Goal: Task Accomplishment & Management: Manage account settings

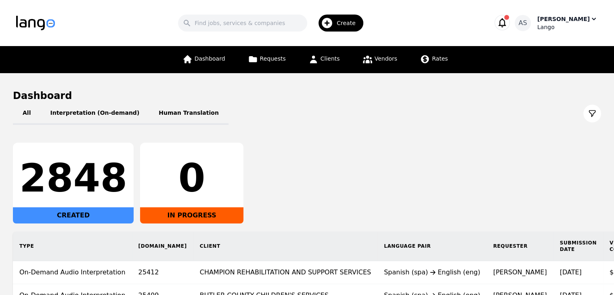
click at [566, 18] on div "[PERSON_NAME]" at bounding box center [563, 19] width 52 height 8
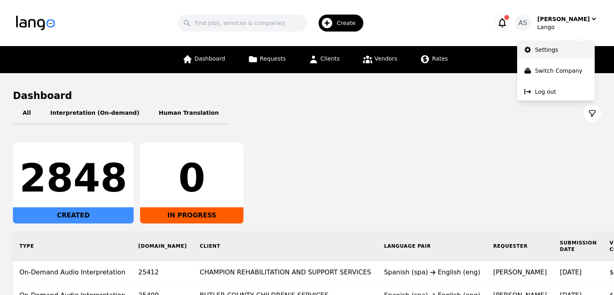
click at [555, 48] on p "Settings" at bounding box center [546, 50] width 23 height 8
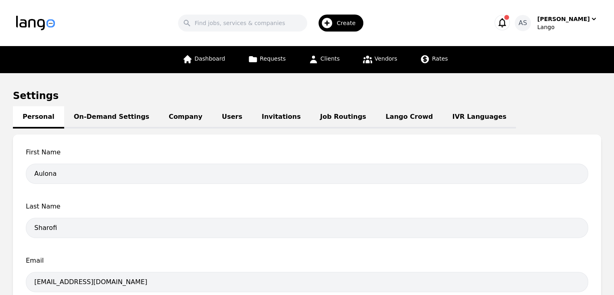
click at [319, 114] on link "Job Routings" at bounding box center [342, 117] width 65 height 22
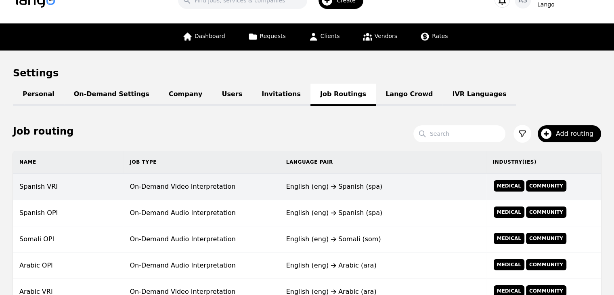
scroll to position [40, 0]
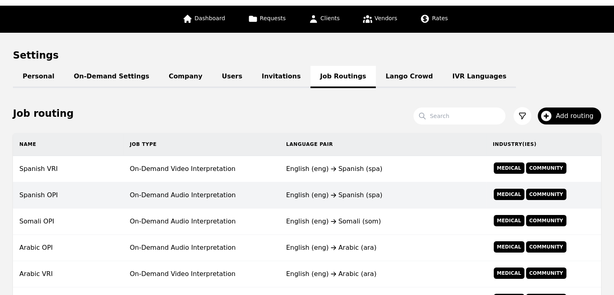
click at [171, 192] on td "On-Demand Audio Interpretation" at bounding box center [201, 195] width 156 height 26
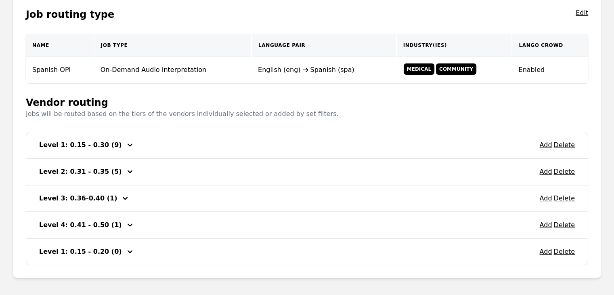
scroll to position [162, 0]
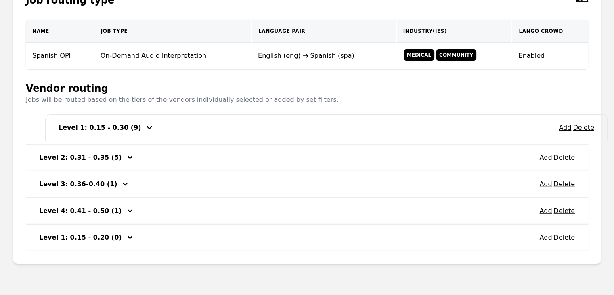
drag, startPoint x: 38, startPoint y: 134, endPoint x: 52, endPoint y: 133, distance: 14.1
click at [55, 132] on div "Add Delete Level 1: 0.15 - 0.30 (9) Add Delete Level 2: 0.31 - 0.35 (5) Add Del…" at bounding box center [307, 183] width 562 height 133
click at [545, 236] on button "Add" at bounding box center [545, 238] width 13 height 10
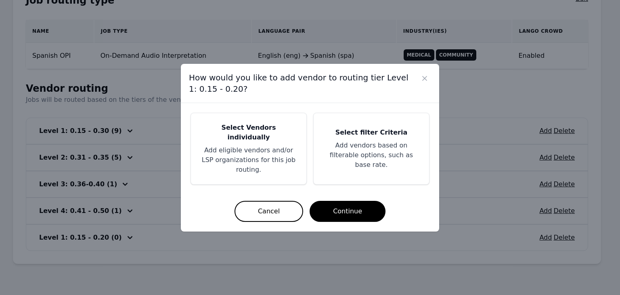
click at [235, 151] on p "Add eligible vendors and/or LSP organizations for this job routing." at bounding box center [249, 159] width 96 height 29
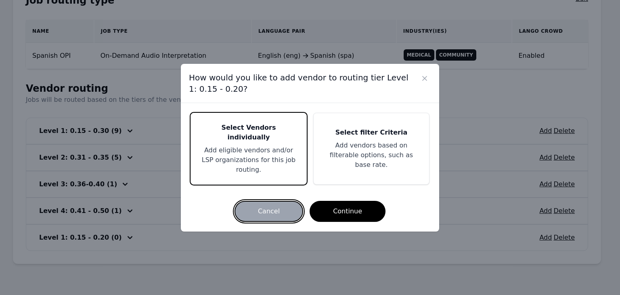
click at [279, 203] on button "Cancel" at bounding box center [269, 211] width 69 height 21
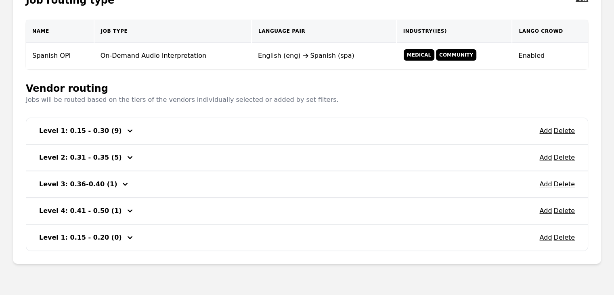
click at [125, 128] on icon "button" at bounding box center [130, 131] width 10 height 10
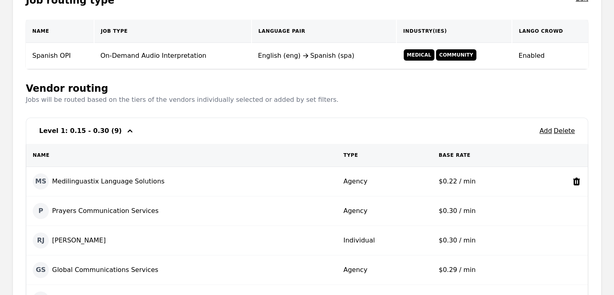
scroll to position [202, 0]
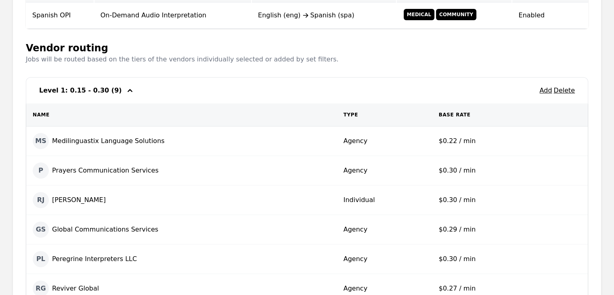
click at [125, 89] on icon "button" at bounding box center [130, 91] width 10 height 10
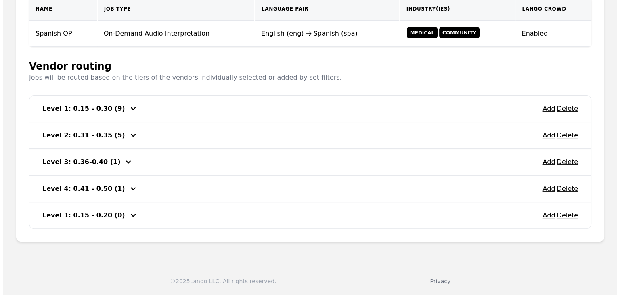
scroll to position [182, 0]
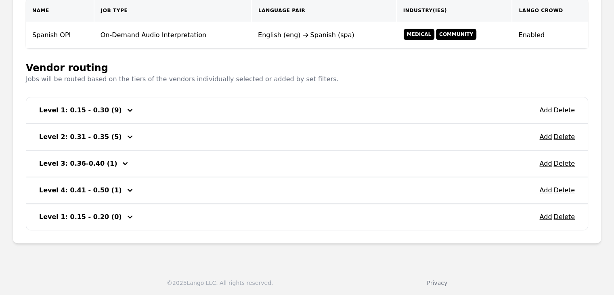
click at [91, 110] on h3 "Level 1: 0.15 - 0.30 (9)" at bounding box center [80, 110] width 83 height 10
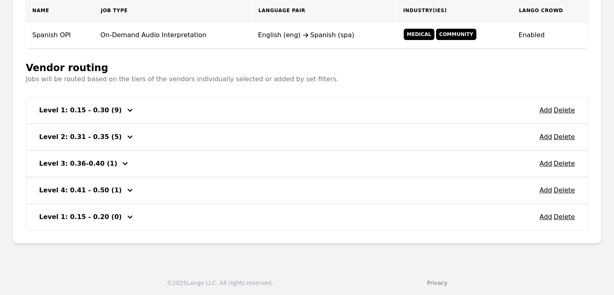
click at [92, 111] on h3 "Level 1: 0.15 - 0.30 (9)" at bounding box center [80, 110] width 83 height 10
click at [92, 110] on h3 "Level 1: 0.15 - 0.30 (9)" at bounding box center [80, 110] width 83 height 10
click at [93, 110] on h3 "Level 1: 0.15 - 0.30 (9)" at bounding box center [80, 110] width 83 height 10
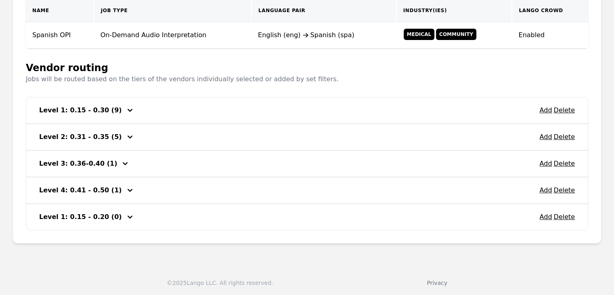
click at [93, 110] on h3 "Level 1: 0.15 - 0.30 (9)" at bounding box center [80, 110] width 83 height 10
click at [104, 105] on h3 "Level 1: 0.15 - 0.30 (9)" at bounding box center [80, 110] width 83 height 10
click at [99, 110] on h3 "Level 1: 0.15 - 0.30 (9)" at bounding box center [80, 110] width 83 height 10
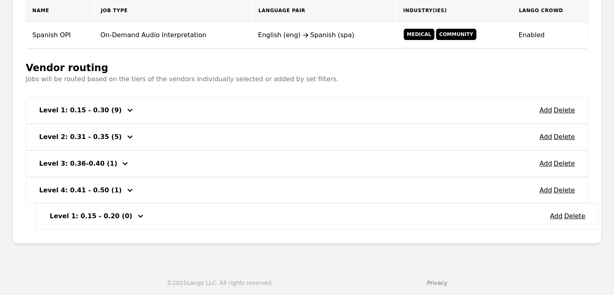
drag, startPoint x: 81, startPoint y: 218, endPoint x: 92, endPoint y: 216, distance: 11.1
click at [92, 216] on div "Add Delete Level 1: 0.15 - 0.30 (9) Add Delete Level 2: 0.31 - 0.35 (5) Add Del…" at bounding box center [307, 163] width 562 height 133
click at [546, 218] on button "Add" at bounding box center [545, 217] width 13 height 10
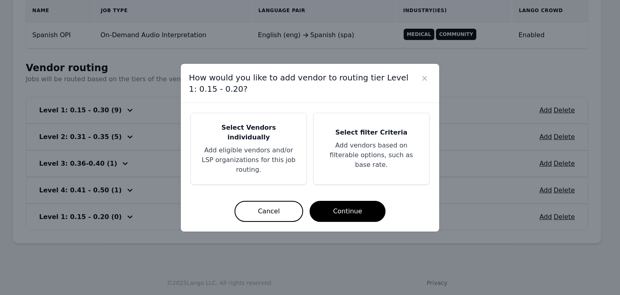
click at [238, 167] on div "Select Vendors individually Add eligible vendors and/or LSP organizations for t…" at bounding box center [248, 148] width 115 height 71
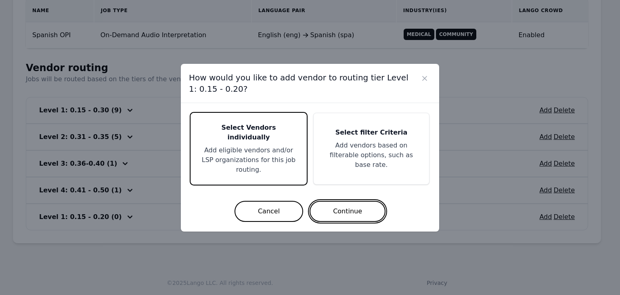
click at [334, 201] on button "Continue" at bounding box center [348, 211] width 76 height 21
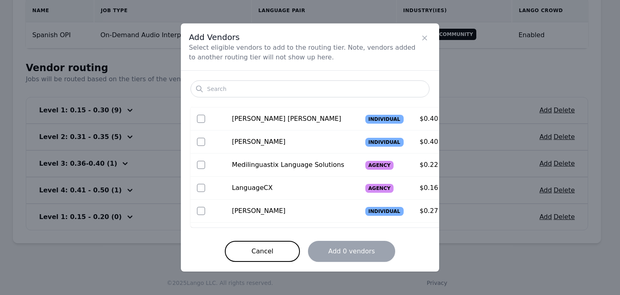
scroll to position [202, 0]
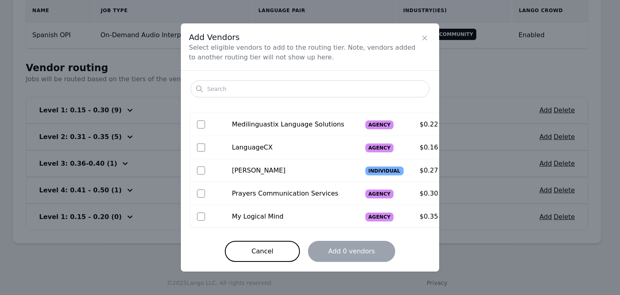
click at [202, 144] on input "checkbox" at bounding box center [201, 147] width 8 height 8
checkbox input "true"
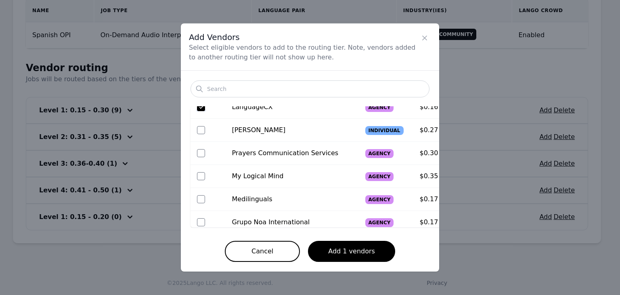
scroll to position [283, 0]
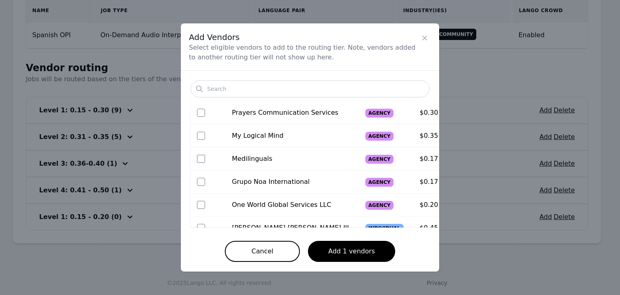
click at [200, 160] on input "checkbox" at bounding box center [201, 159] width 8 height 8
checkbox input "true"
click at [199, 182] on input "checkbox" at bounding box center [201, 182] width 8 height 8
checkbox input "true"
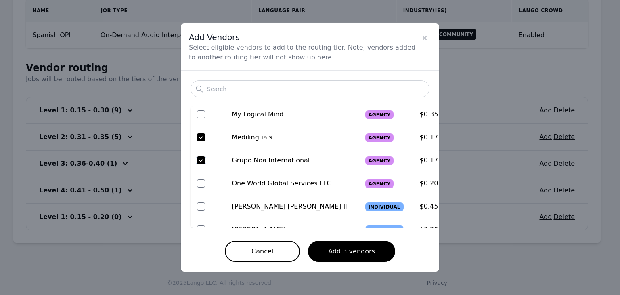
scroll to position [323, 0]
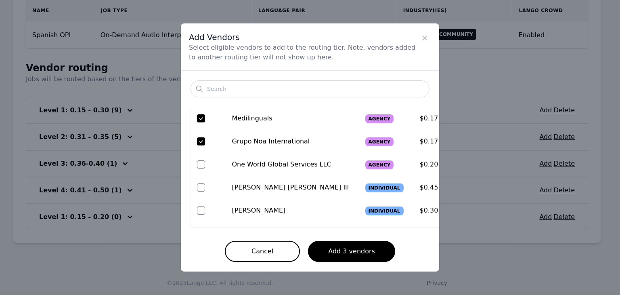
click at [201, 163] on input "checkbox" at bounding box center [201, 164] width 8 height 8
checkbox input "true"
click at [354, 252] on button "Add 4 vendors" at bounding box center [351, 251] width 87 height 21
click at [364, 247] on button "Add 4 vendors" at bounding box center [351, 251] width 87 height 21
drag, startPoint x: 236, startPoint y: 186, endPoint x: 295, endPoint y: 186, distance: 58.5
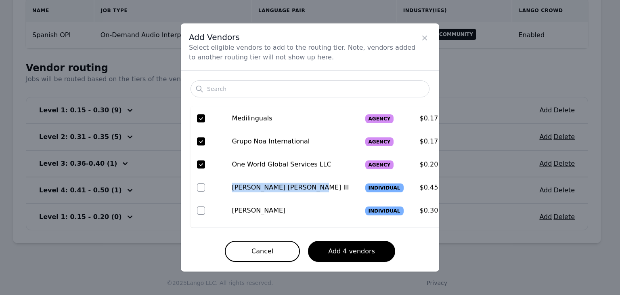
click at [295, 186] on td "[PERSON_NAME] [PERSON_NAME] III" at bounding box center [290, 187] width 130 height 23
drag, startPoint x: 396, startPoint y: 187, endPoint x: 415, endPoint y: 187, distance: 18.2
click at [415, 187] on td "$0.45 / min" at bounding box center [438, 187] width 50 height 23
click at [424, 41] on icon "Close" at bounding box center [425, 38] width 8 height 8
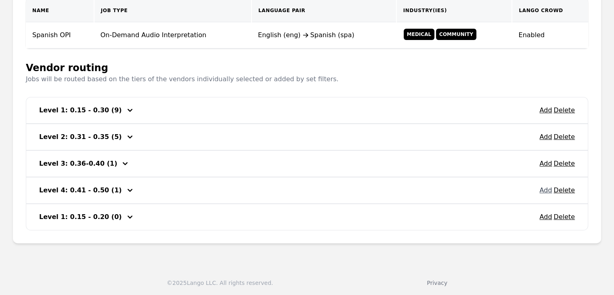
click at [544, 188] on button "Add" at bounding box center [545, 190] width 13 height 10
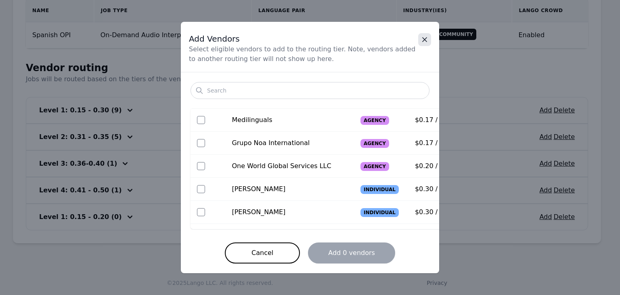
click at [425, 42] on icon "Close" at bounding box center [425, 40] width 8 height 8
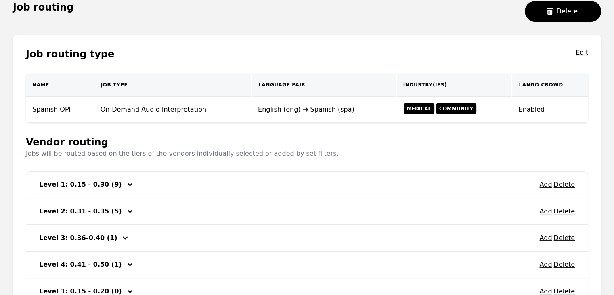
scroll to position [121, 0]
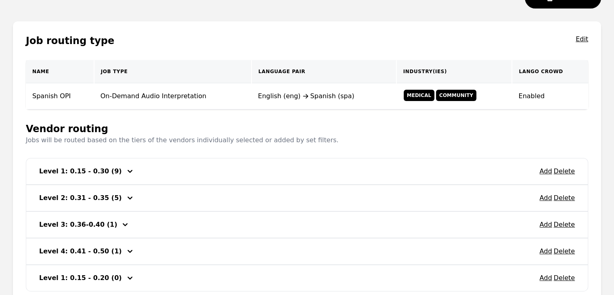
click at [125, 172] on icon "button" at bounding box center [130, 171] width 10 height 10
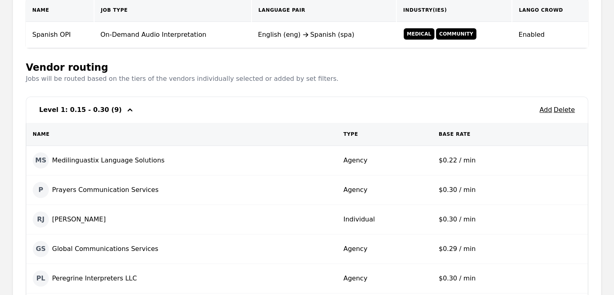
scroll to position [202, 0]
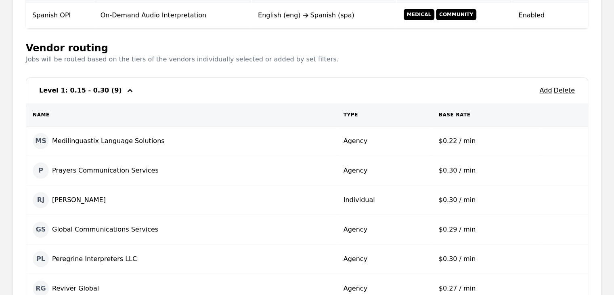
click at [125, 90] on icon "button" at bounding box center [130, 91] width 10 height 10
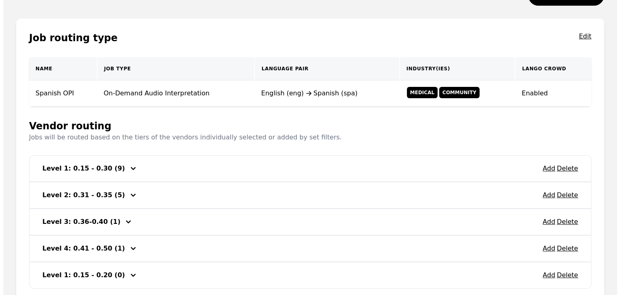
scroll to position [142, 0]
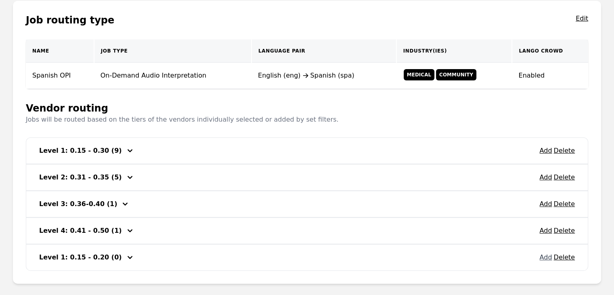
click at [546, 257] on button "Add" at bounding box center [545, 257] width 13 height 10
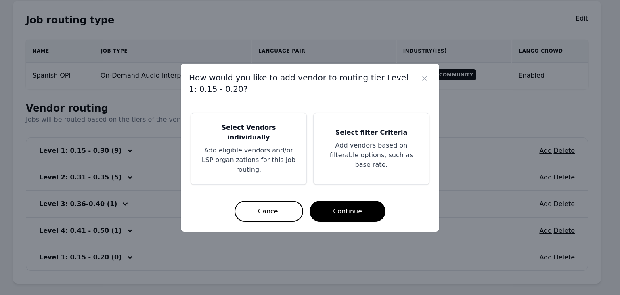
click at [245, 147] on p "Add eligible vendors and/or LSP organizations for this job routing." at bounding box center [249, 159] width 96 height 29
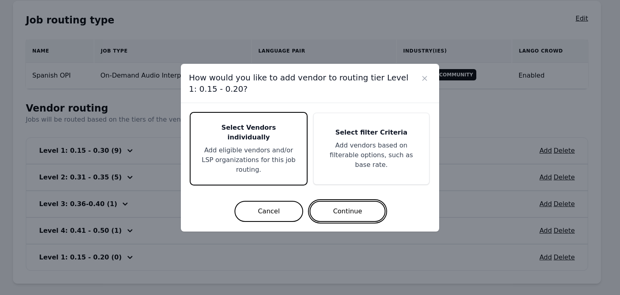
click at [352, 202] on button "Continue" at bounding box center [348, 211] width 76 height 21
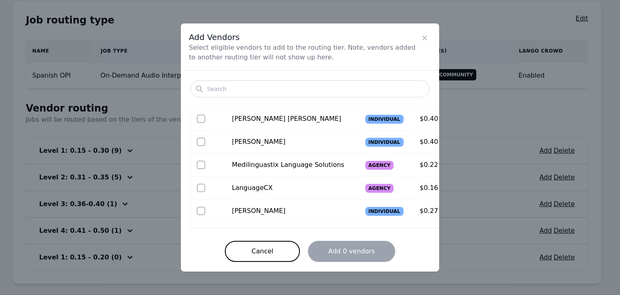
scroll to position [202, 0]
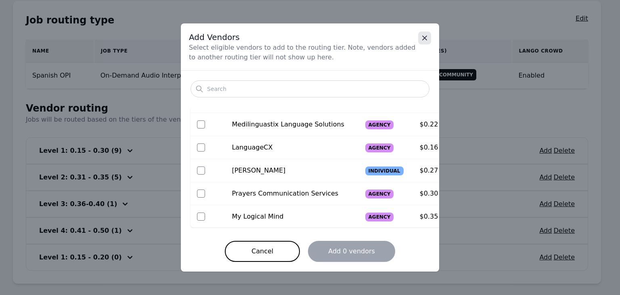
click at [426, 41] on icon "Close" at bounding box center [425, 38] width 8 height 8
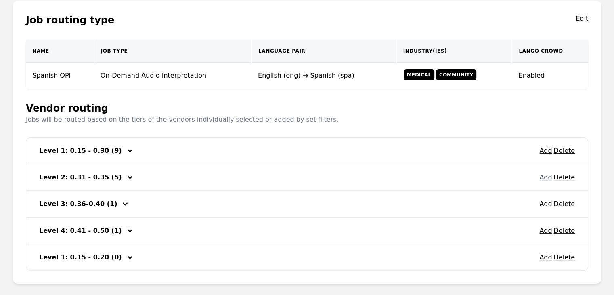
click at [546, 178] on button "Add" at bounding box center [545, 177] width 13 height 10
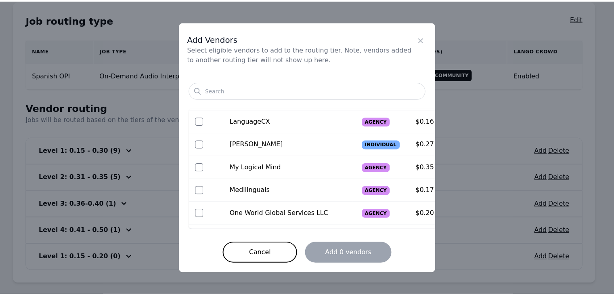
scroll to position [242, 0]
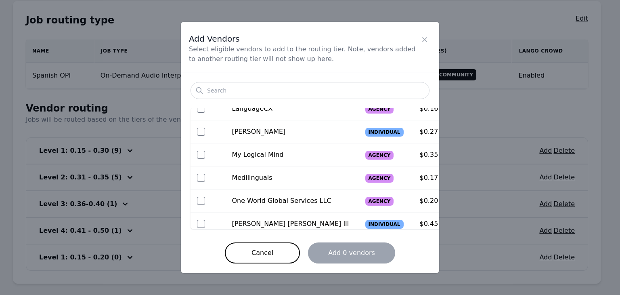
click at [425, 40] on icon "Close" at bounding box center [425, 40] width 8 height 8
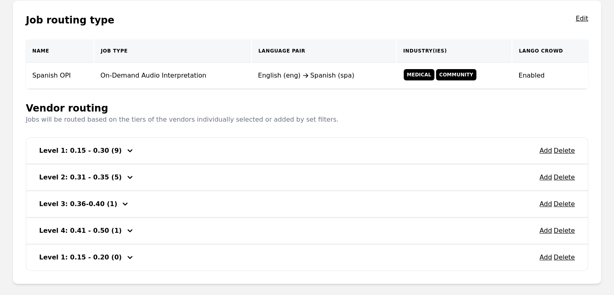
click at [125, 175] on icon "button" at bounding box center [130, 177] width 10 height 10
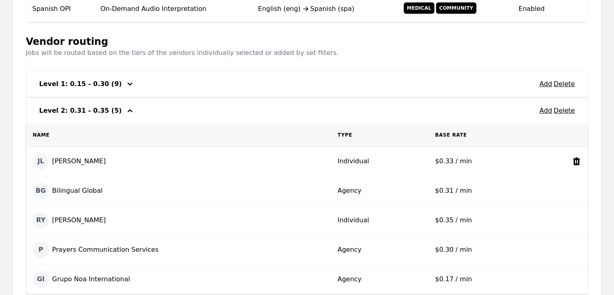
scroll to position [222, 0]
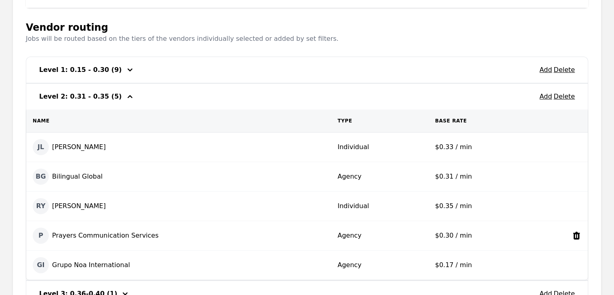
click at [577, 235] on icon at bounding box center [577, 236] width 10 height 10
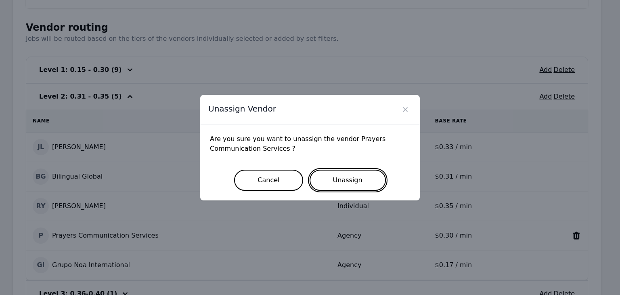
click at [368, 186] on button "Unassign" at bounding box center [348, 180] width 76 height 21
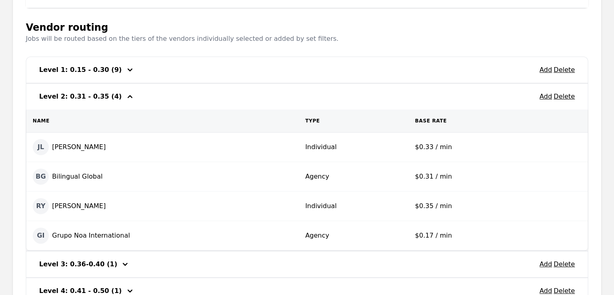
click at [578, 238] on icon at bounding box center [577, 236] width 10 height 10
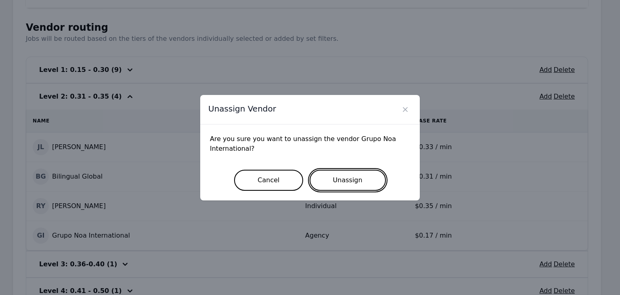
click at [338, 176] on button "Unassign" at bounding box center [348, 180] width 76 height 21
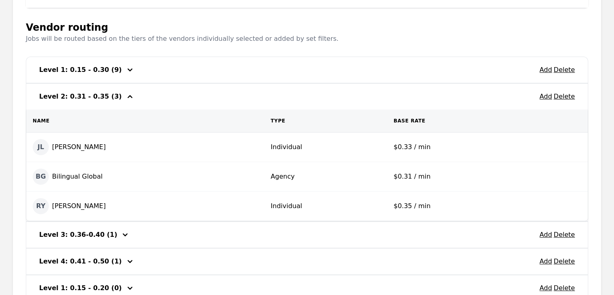
click at [601, 165] on main "Back Job routing Delete Job routing type Edit Name Job Type Language Pair Indus…" at bounding box center [307, 91] width 614 height 480
click at [125, 95] on icon "button" at bounding box center [130, 97] width 10 height 10
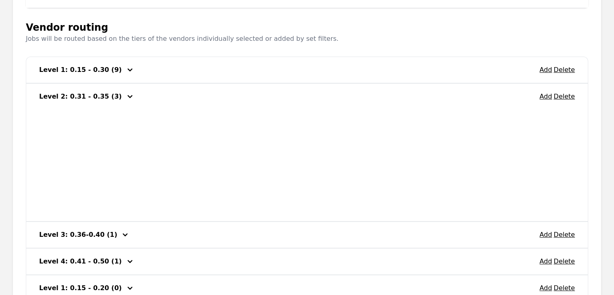
scroll to position [182, 0]
